Goal: Navigation & Orientation: Find specific page/section

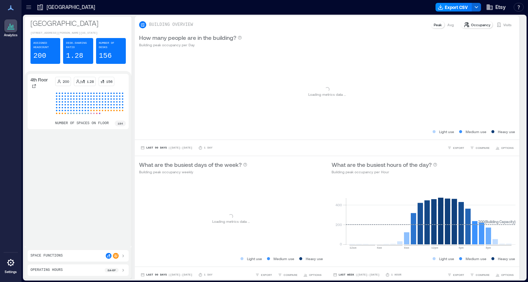
click at [31, 5] on icon at bounding box center [28, 7] width 7 height 7
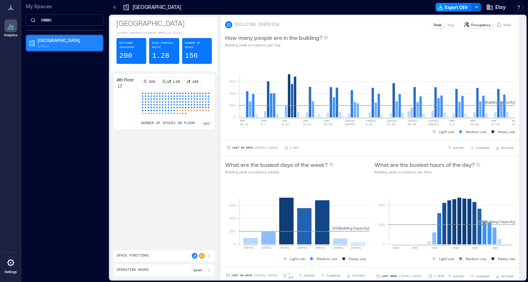
click at [61, 45] on p "1 Floor" at bounding box center [68, 46] width 60 height 6
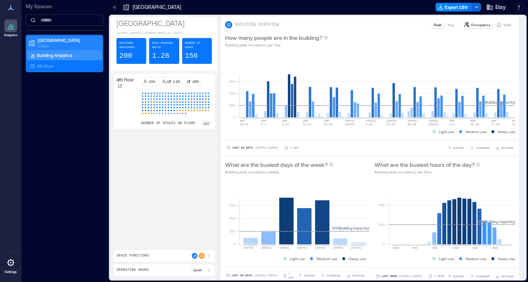
click at [61, 43] on p "1 Floor" at bounding box center [68, 46] width 60 height 6
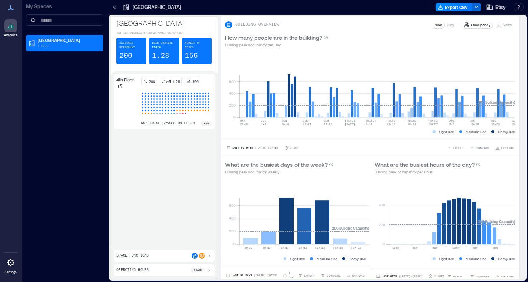
click at [64, 213] on div "My Spaces Brooklyn 1 Floor" at bounding box center [64, 141] width 86 height 282
click at [118, 7] on icon at bounding box center [114, 7] width 7 height 7
